Goal: Information Seeking & Learning: Learn about a topic

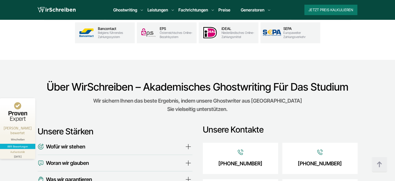
scroll to position [1768, 0]
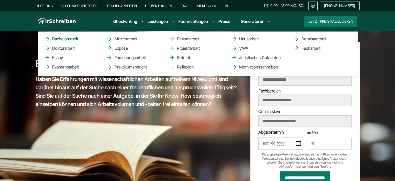
click at [73, 38] on link "Bachelorarbeit" at bounding box center [70, 39] width 52 height 6
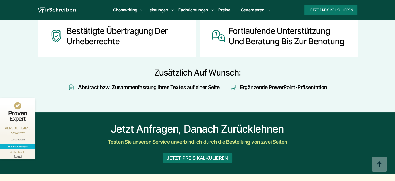
scroll to position [806, 0]
